Goal: Task Accomplishment & Management: Use online tool/utility

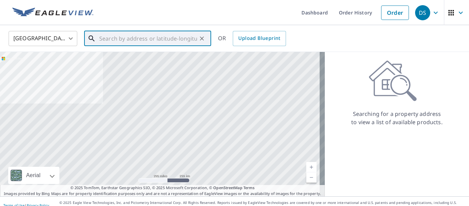
click at [140, 37] on input "text" at bounding box center [148, 38] width 98 height 19
paste input "[STREET_ADDRESS][PERSON_NAME]"
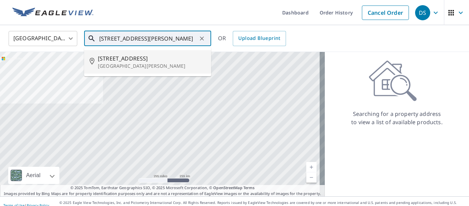
click at [128, 61] on span "[STREET_ADDRESS]" at bounding box center [152, 58] width 108 height 8
type input "[STREET_ADDRESS][PERSON_NAME]"
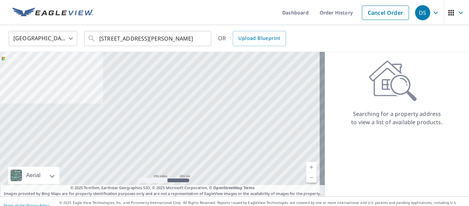
scroll to position [0, 0]
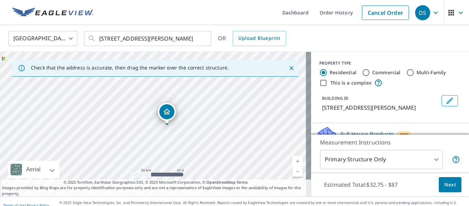
drag, startPoint x: 150, startPoint y: 108, endPoint x: 195, endPoint y: 133, distance: 51.3
click at [195, 133] on div "[STREET_ADDRESS][PERSON_NAME]" at bounding box center [155, 124] width 311 height 144
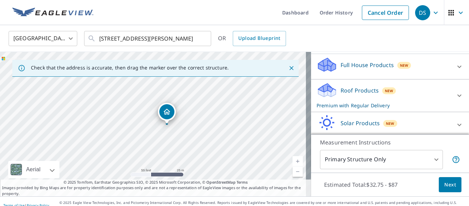
scroll to position [98, 0]
